Goal: Navigation & Orientation: Find specific page/section

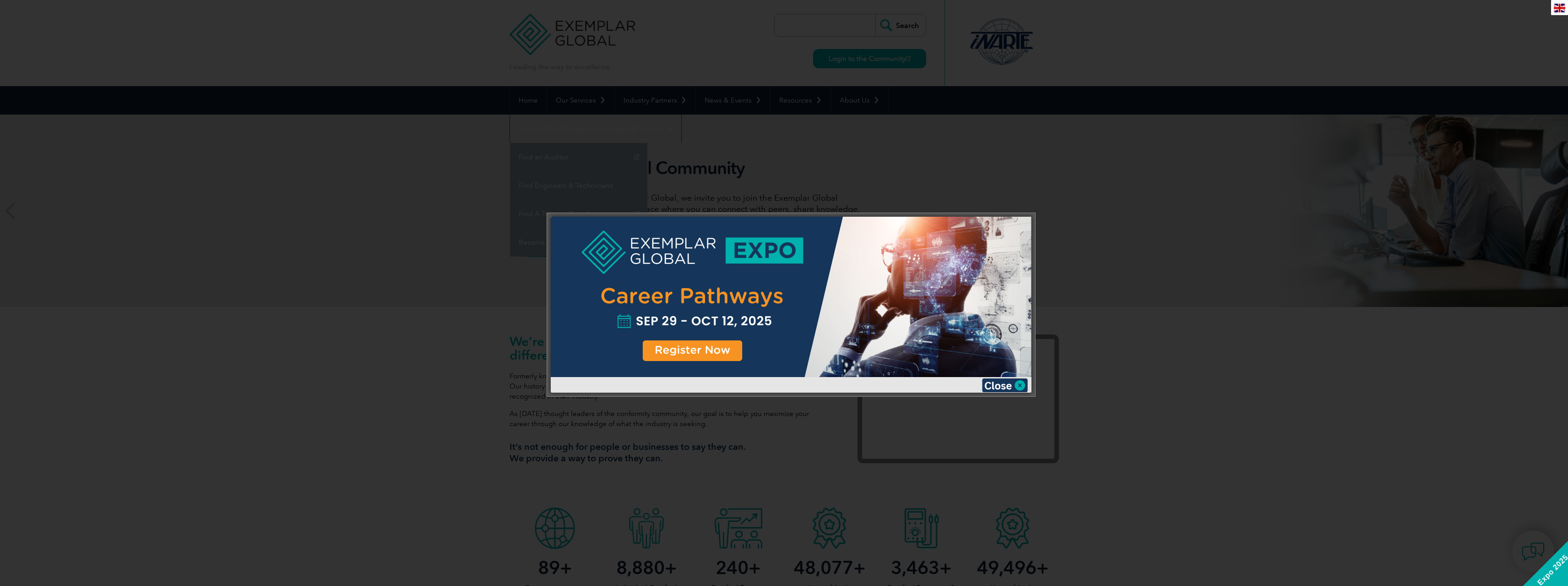
click at [1483, 52] on div at bounding box center [784, 293] width 1568 height 586
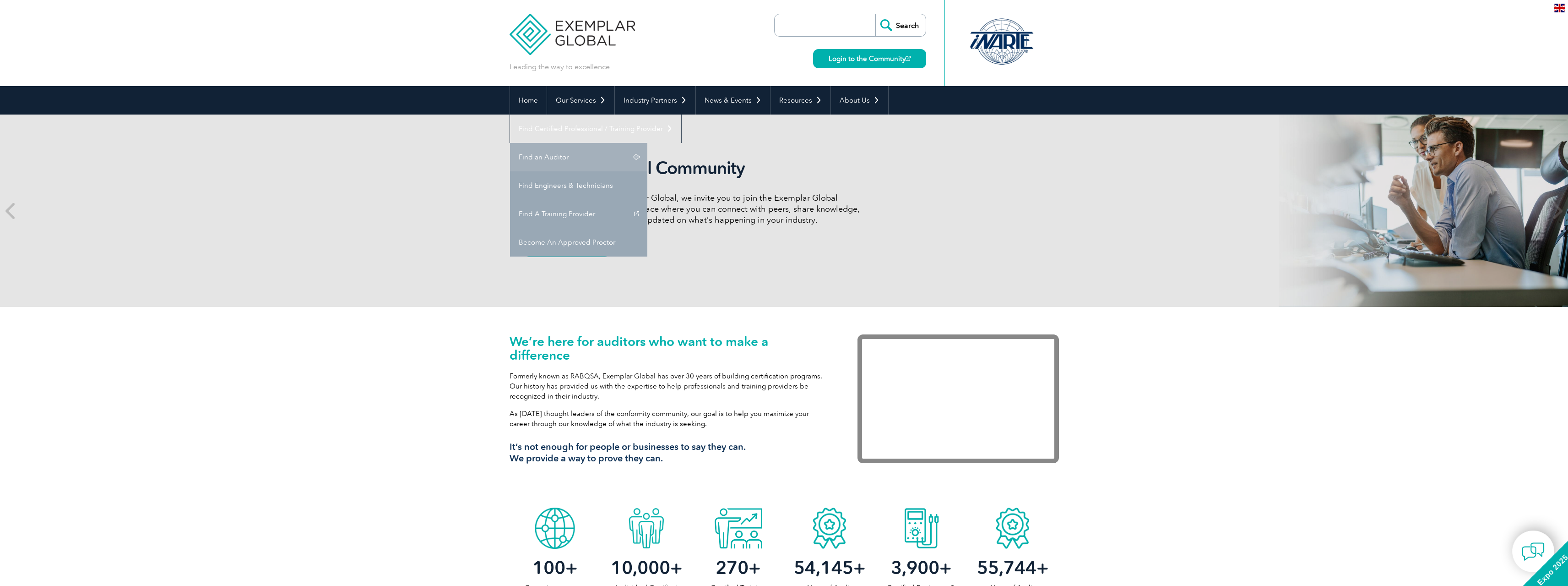
click at [647, 143] on link "Find an Auditor" at bounding box center [579, 157] width 138 height 29
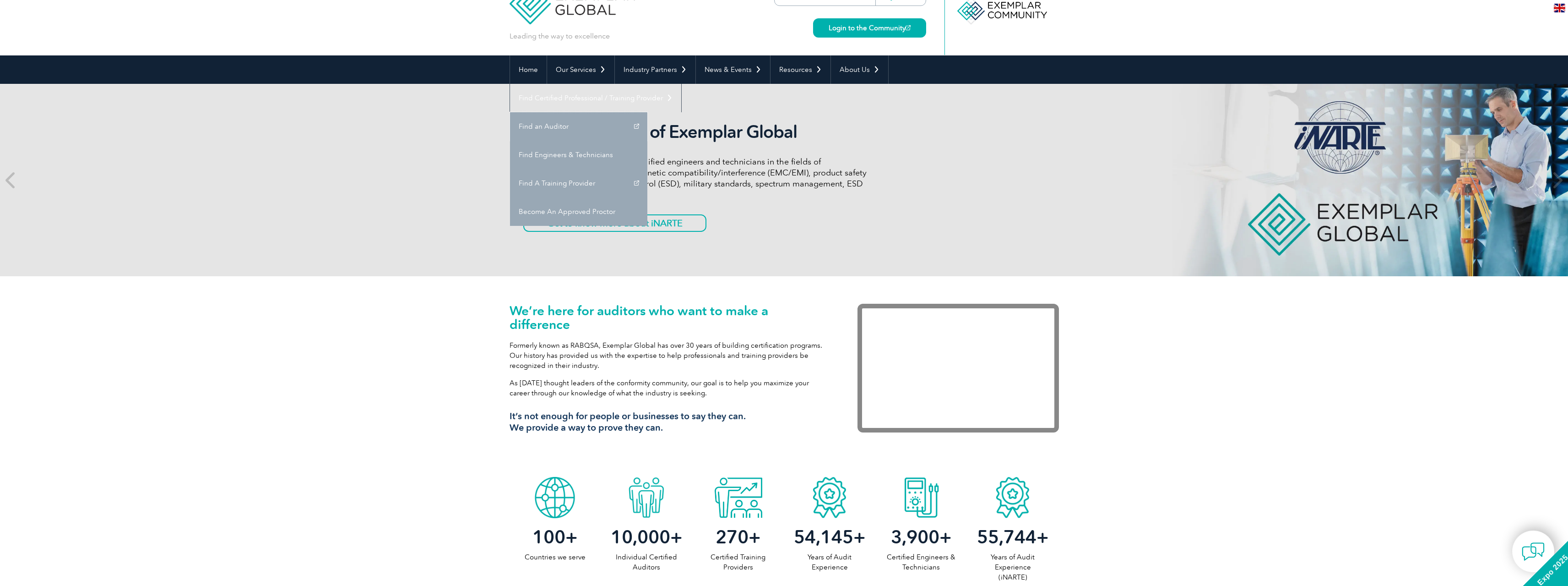
scroll to position [46, 0]
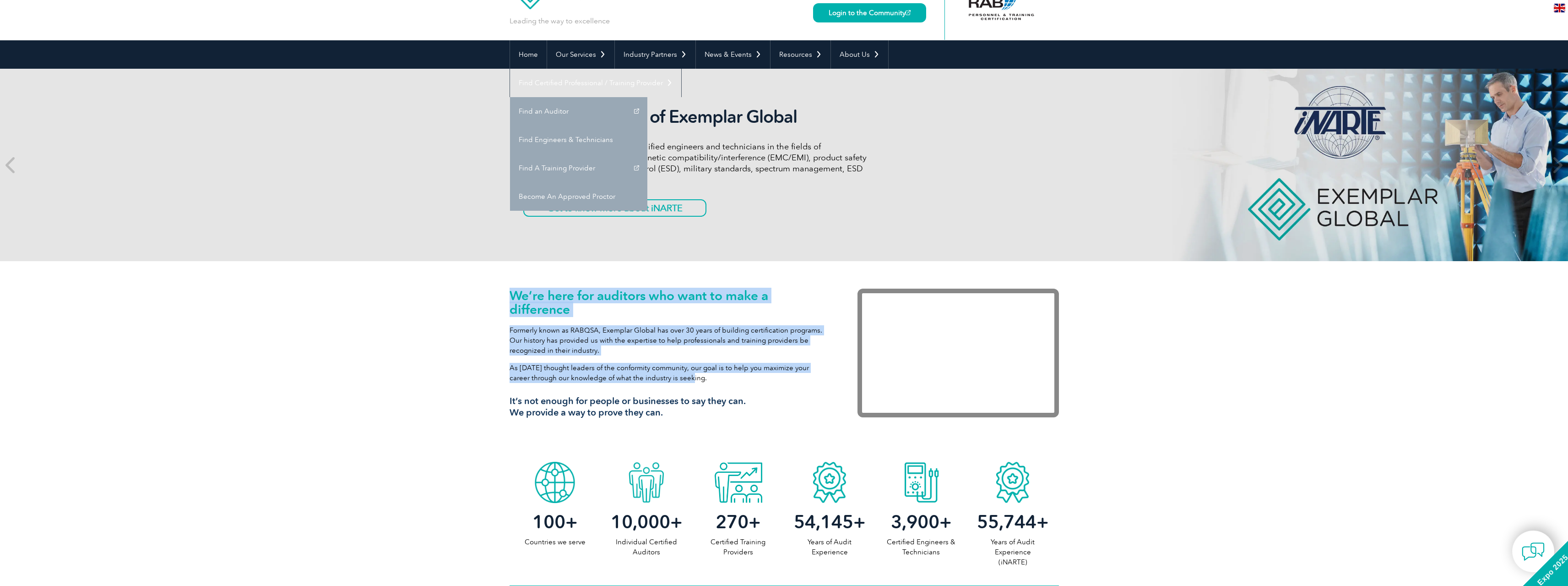
drag, startPoint x: 506, startPoint y: 325, endPoint x: 692, endPoint y: 372, distance: 191.8
click at [690, 372] on div "We’re here for auditors who want to make a difference Formerly known as RABQSA,…" at bounding box center [784, 359] width 1568 height 196
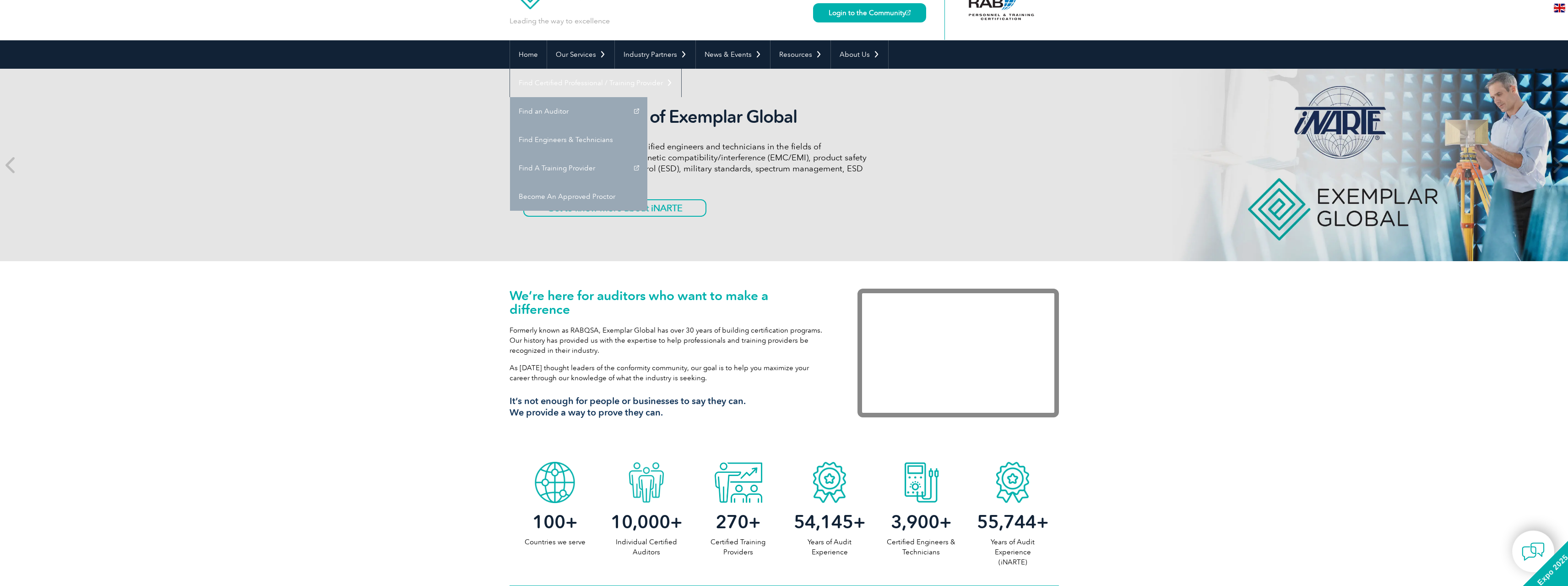
click at [707, 372] on p "As [DATE] thought leaders of the conformity community, our goal is to help you …" at bounding box center [670, 373] width 320 height 20
drag, startPoint x: 704, startPoint y: 379, endPoint x: 483, endPoint y: 317, distance: 229.5
click at [483, 317] on div "We’re here for auditors who want to make a difference Formerly known as RABQSA,…" at bounding box center [784, 359] width 1568 height 196
click at [484, 322] on div "We’re here for auditors who want to make a difference Formerly known as RABQSA,…" at bounding box center [784, 359] width 1568 height 196
